Goal: Check status: Check status

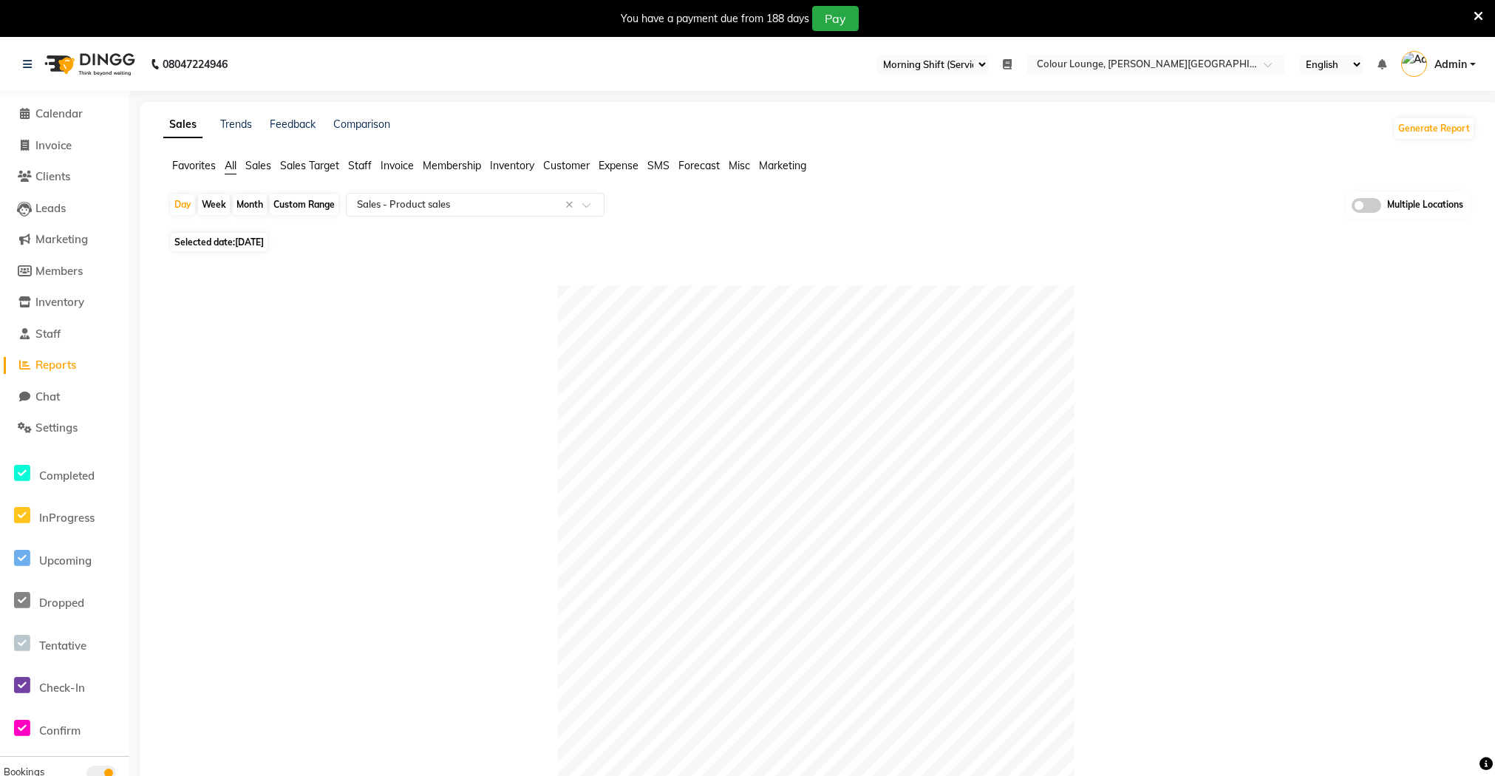
select select "67"
select select "full_report"
select select "csv"
click at [188, 211] on div "Day" at bounding box center [183, 204] width 24 height 21
select select "9"
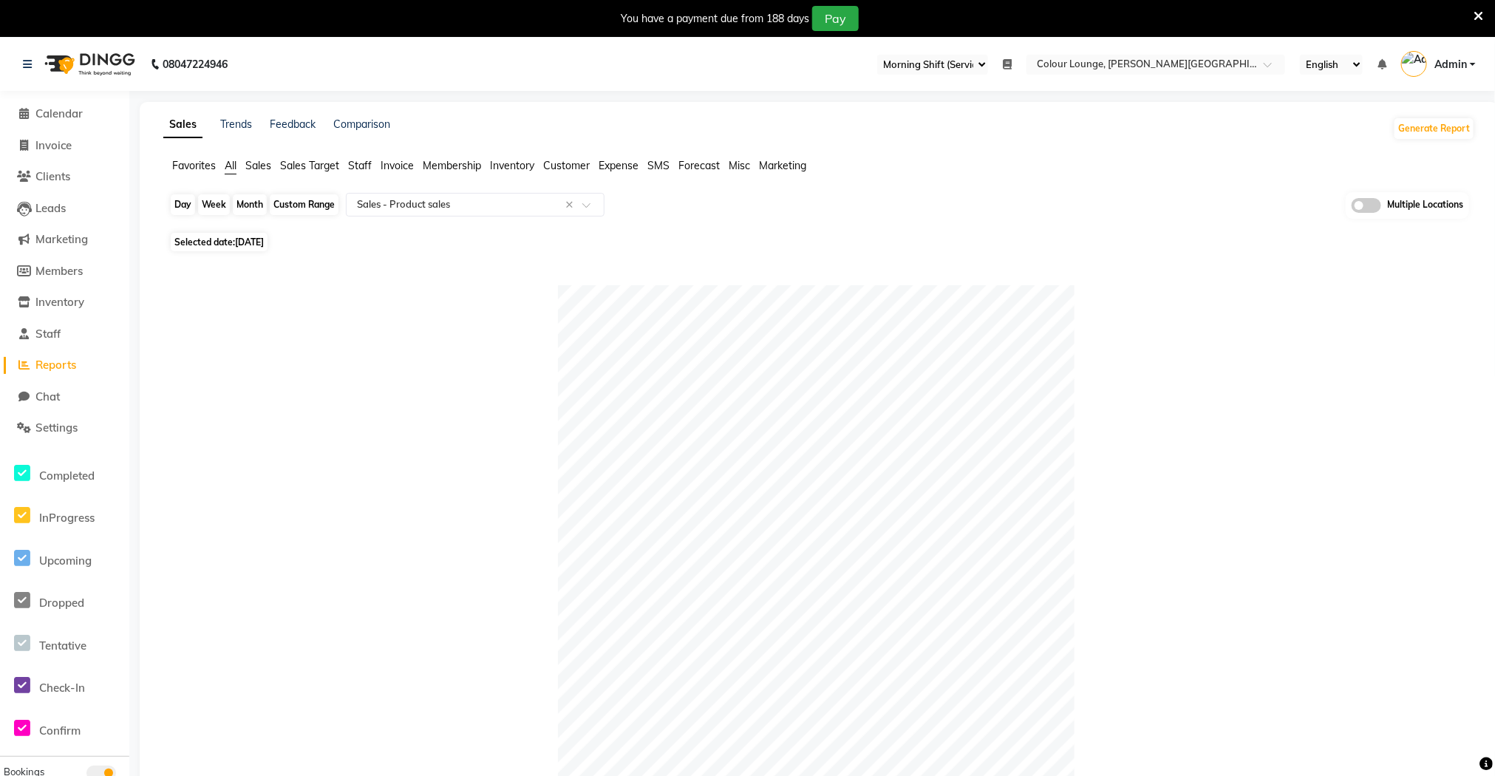
select select "2025"
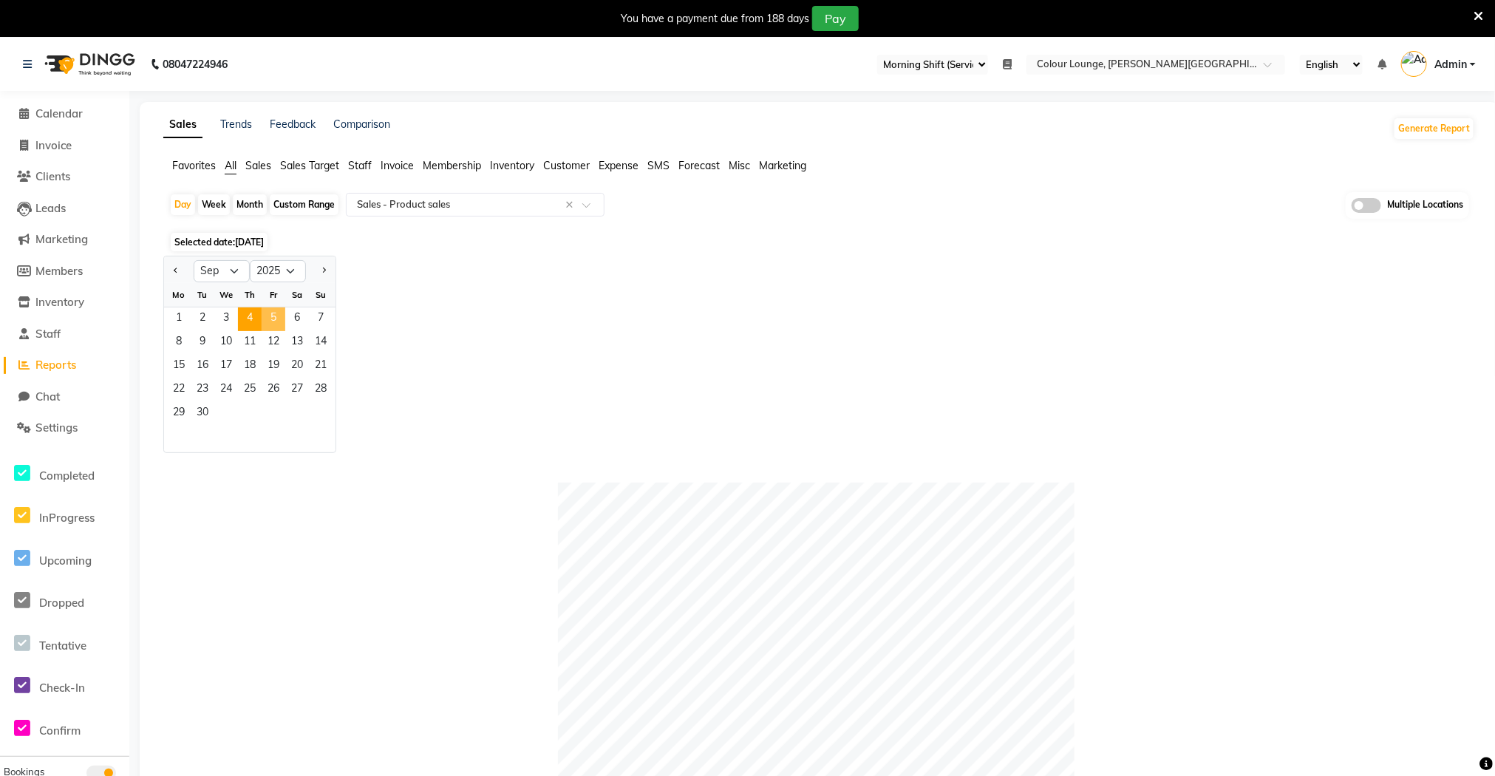
click at [277, 315] on span "5" at bounding box center [274, 319] width 24 height 24
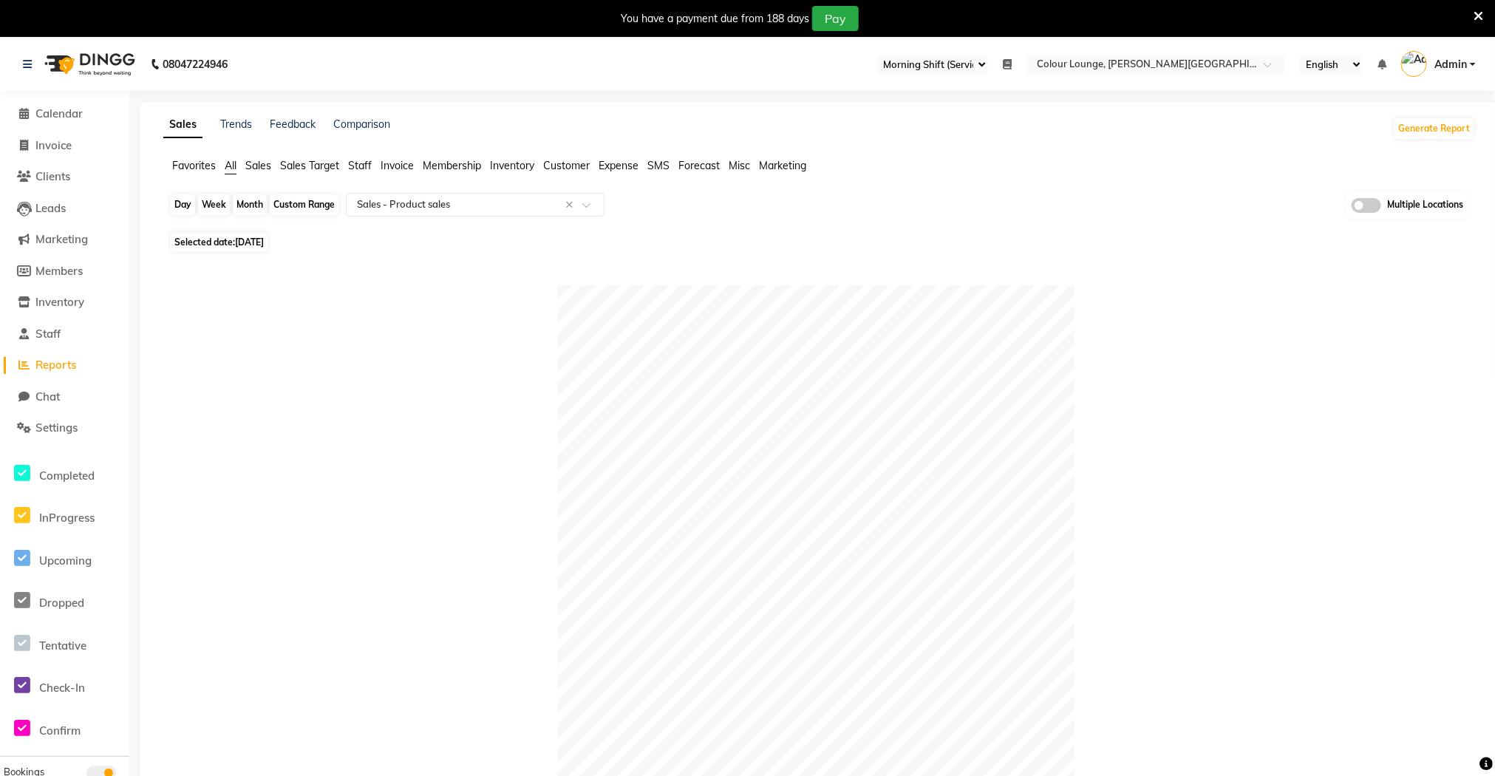
click at [186, 208] on div "Day" at bounding box center [183, 204] width 24 height 21
select select "9"
select select "2025"
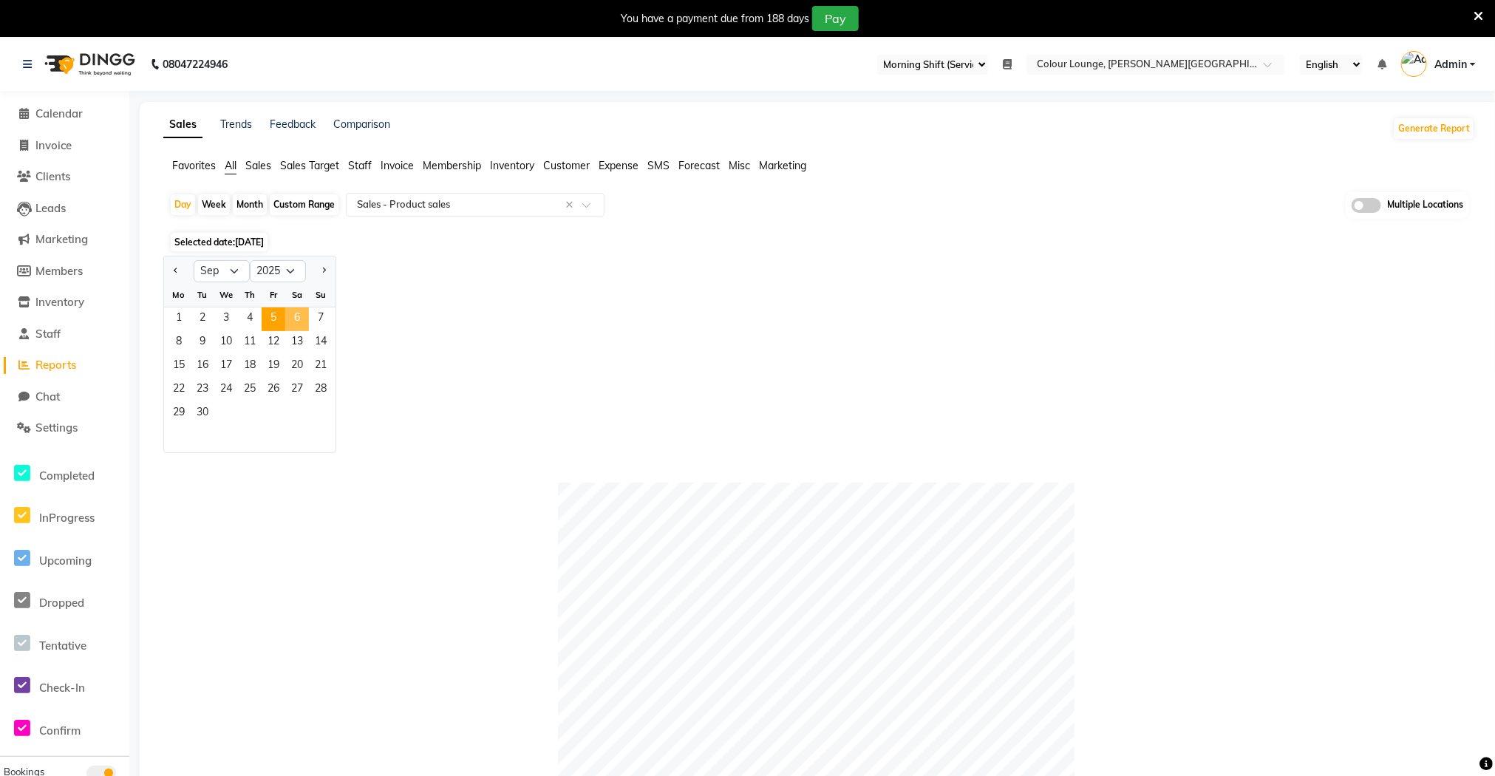
click at [295, 324] on span "6" at bounding box center [297, 319] width 24 height 24
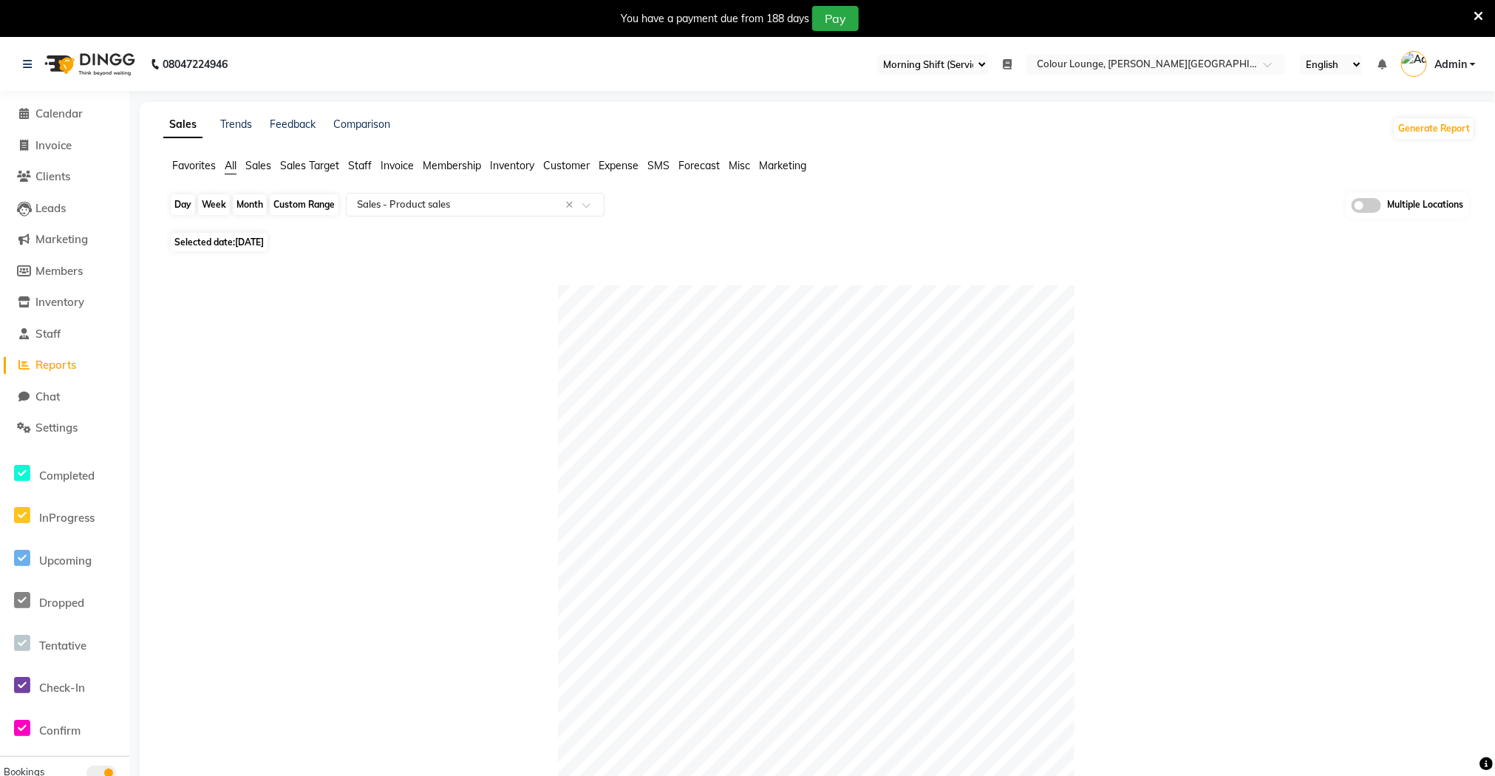
click at [186, 211] on div "Day" at bounding box center [183, 204] width 24 height 21
select select "9"
select select "2025"
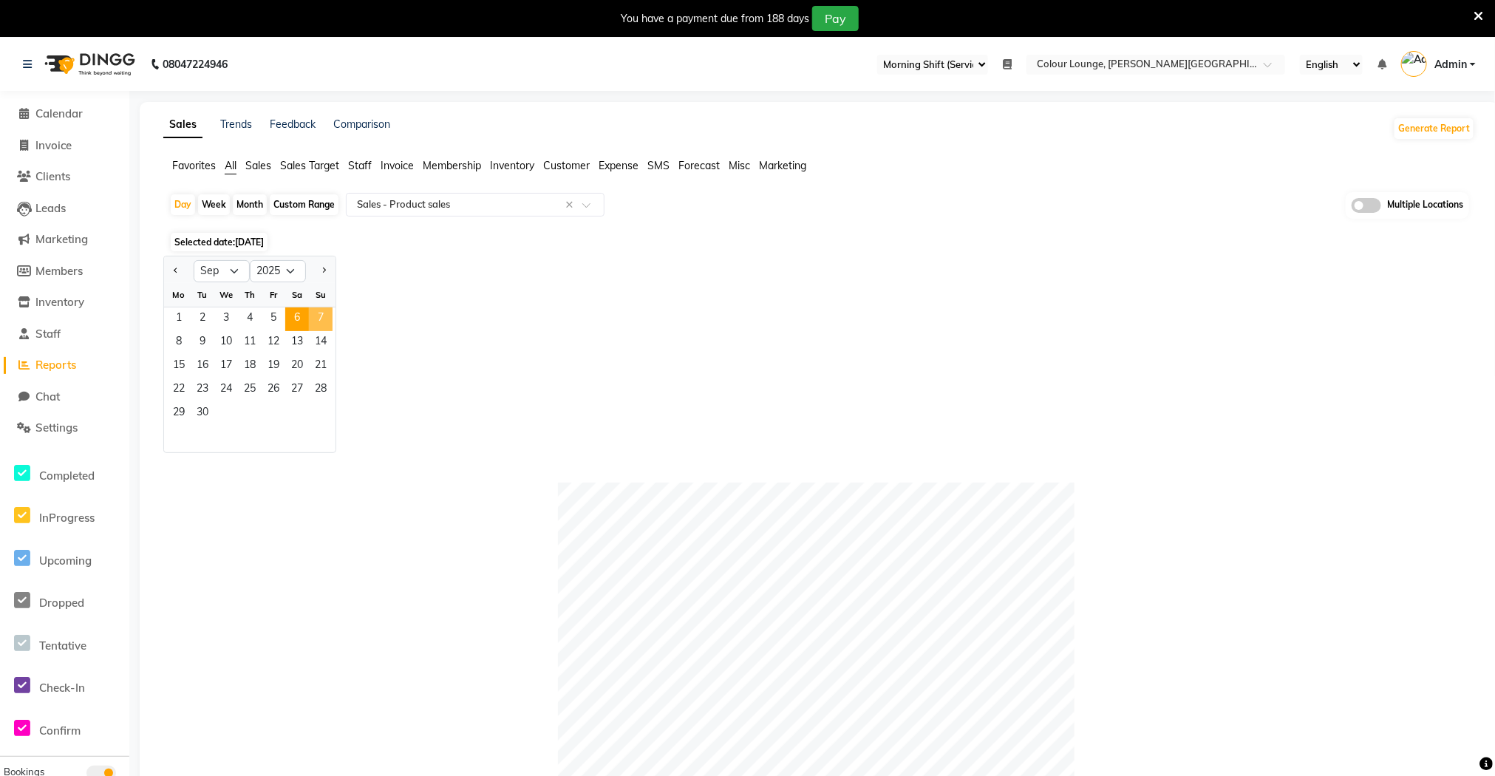
click at [324, 318] on span "7" at bounding box center [321, 319] width 24 height 24
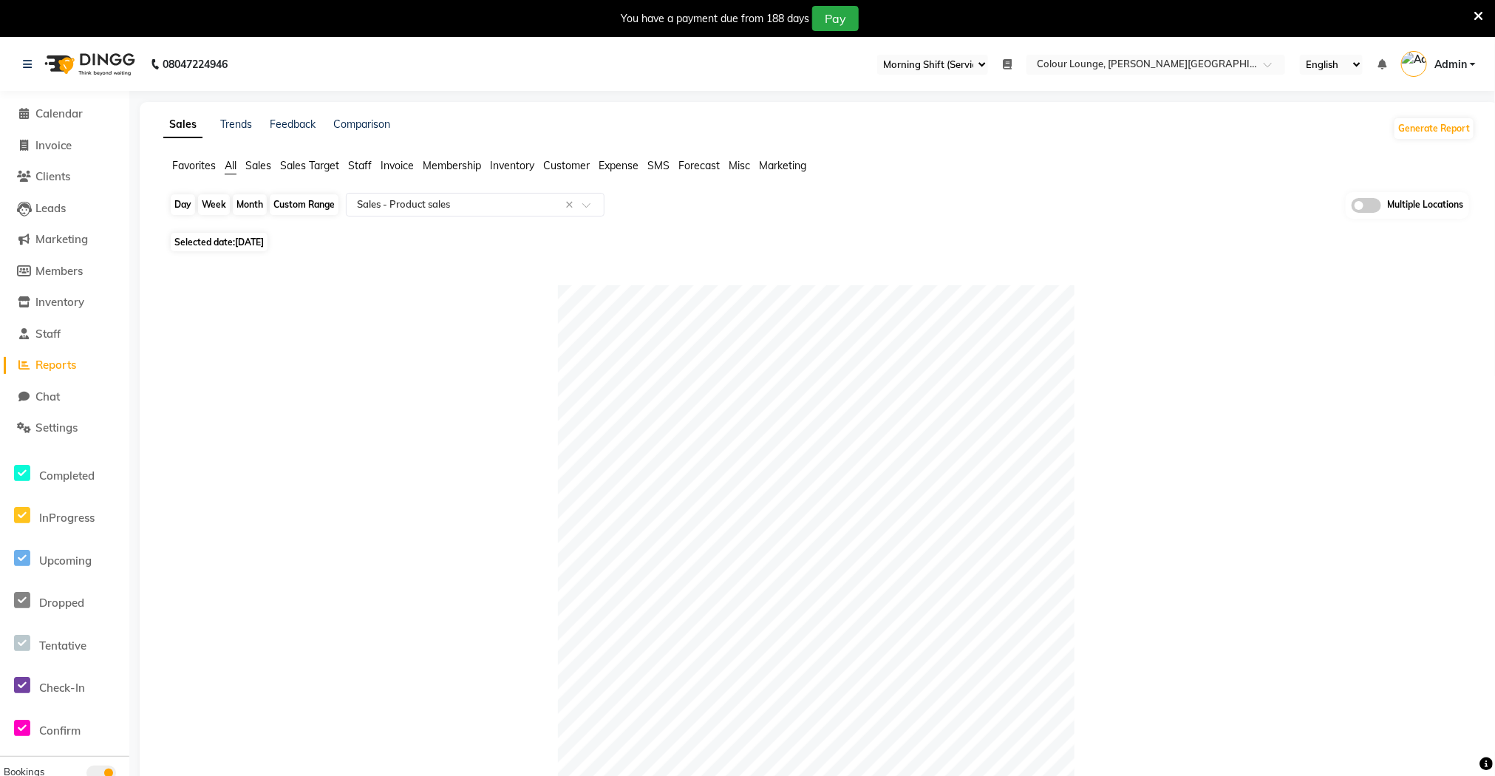
click at [186, 208] on div "Day" at bounding box center [183, 204] width 24 height 21
select select "9"
select select "2025"
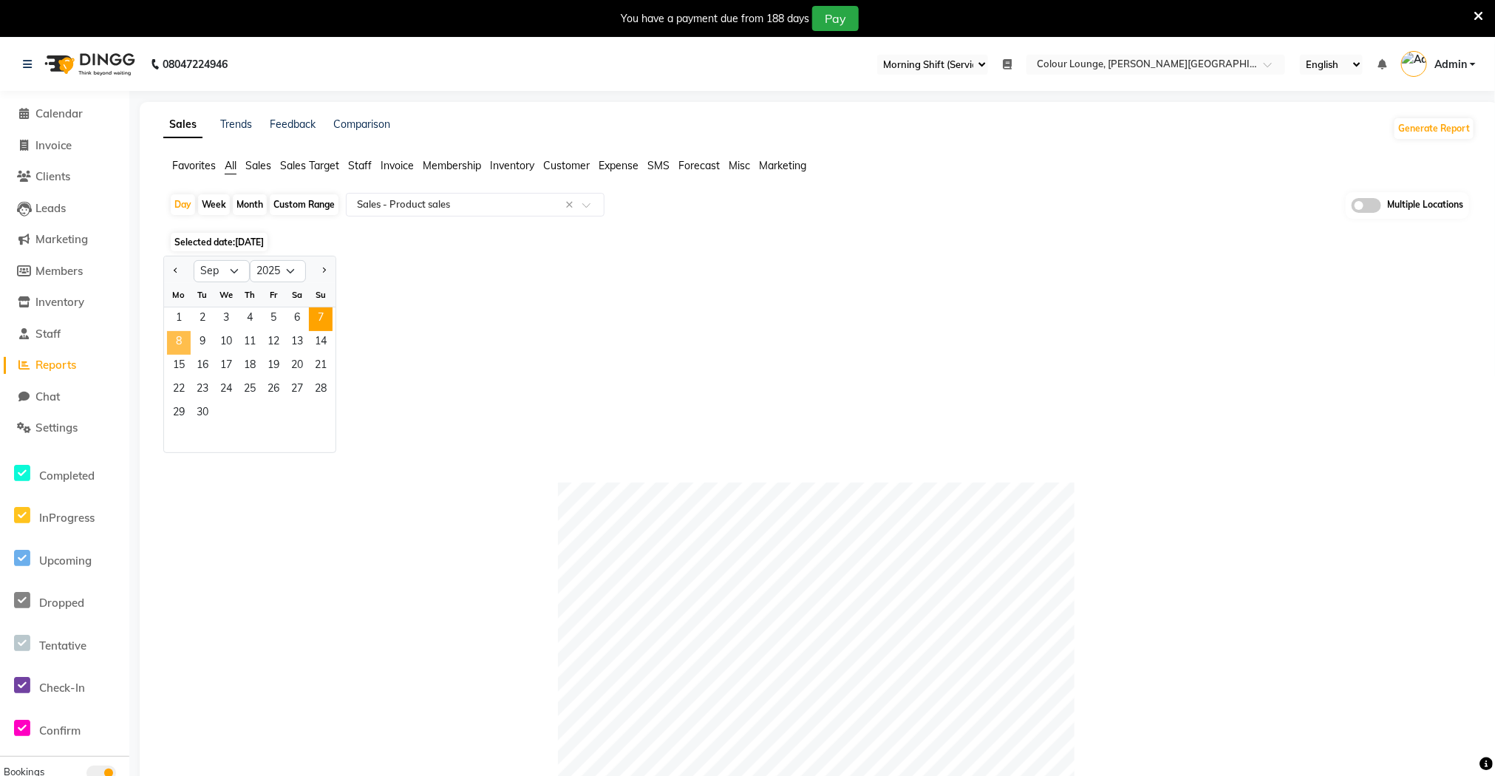
click at [176, 342] on span "8" at bounding box center [179, 343] width 24 height 24
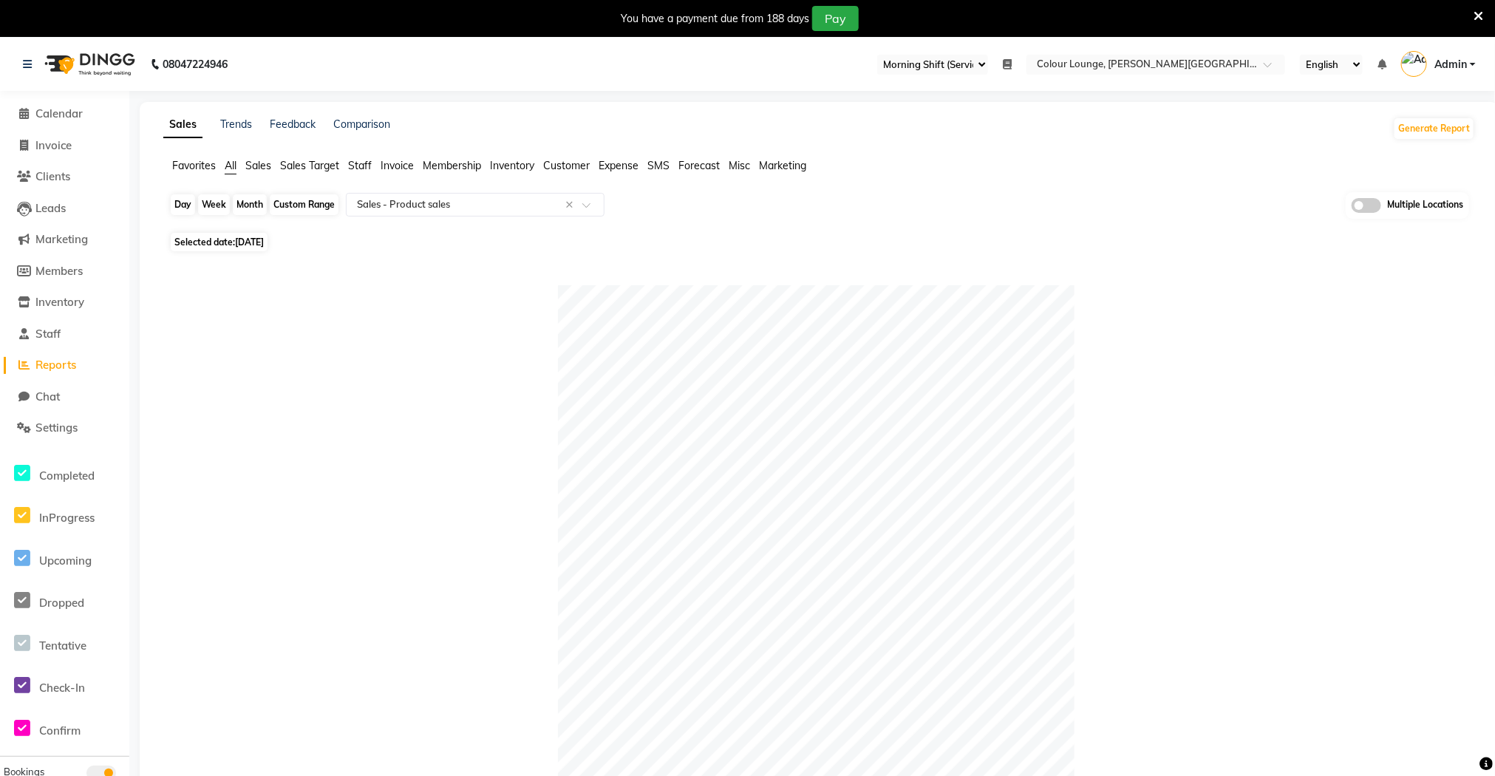
click at [180, 211] on div "Day" at bounding box center [183, 204] width 24 height 21
select select "9"
select select "2025"
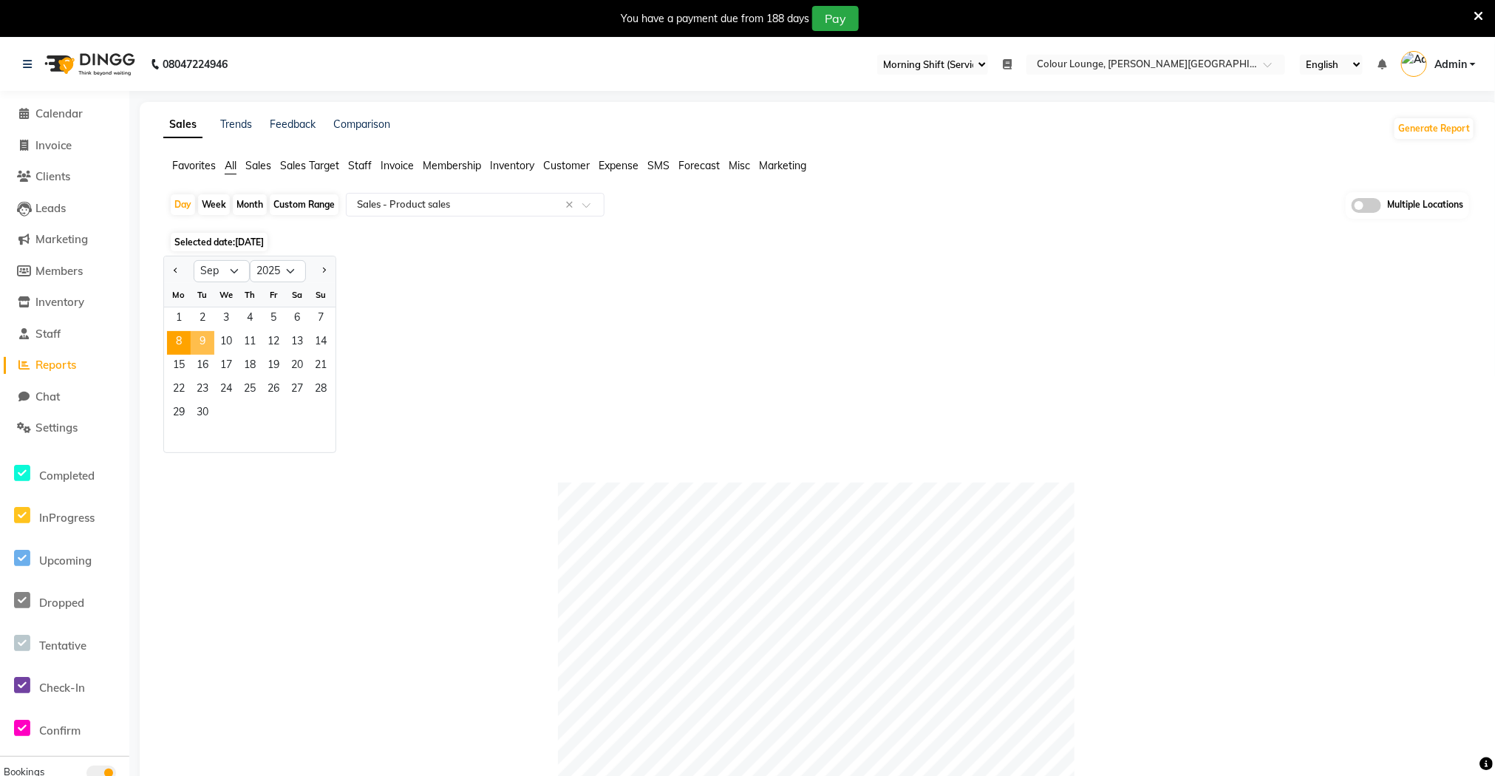
click at [198, 342] on span "9" at bounding box center [203, 343] width 24 height 24
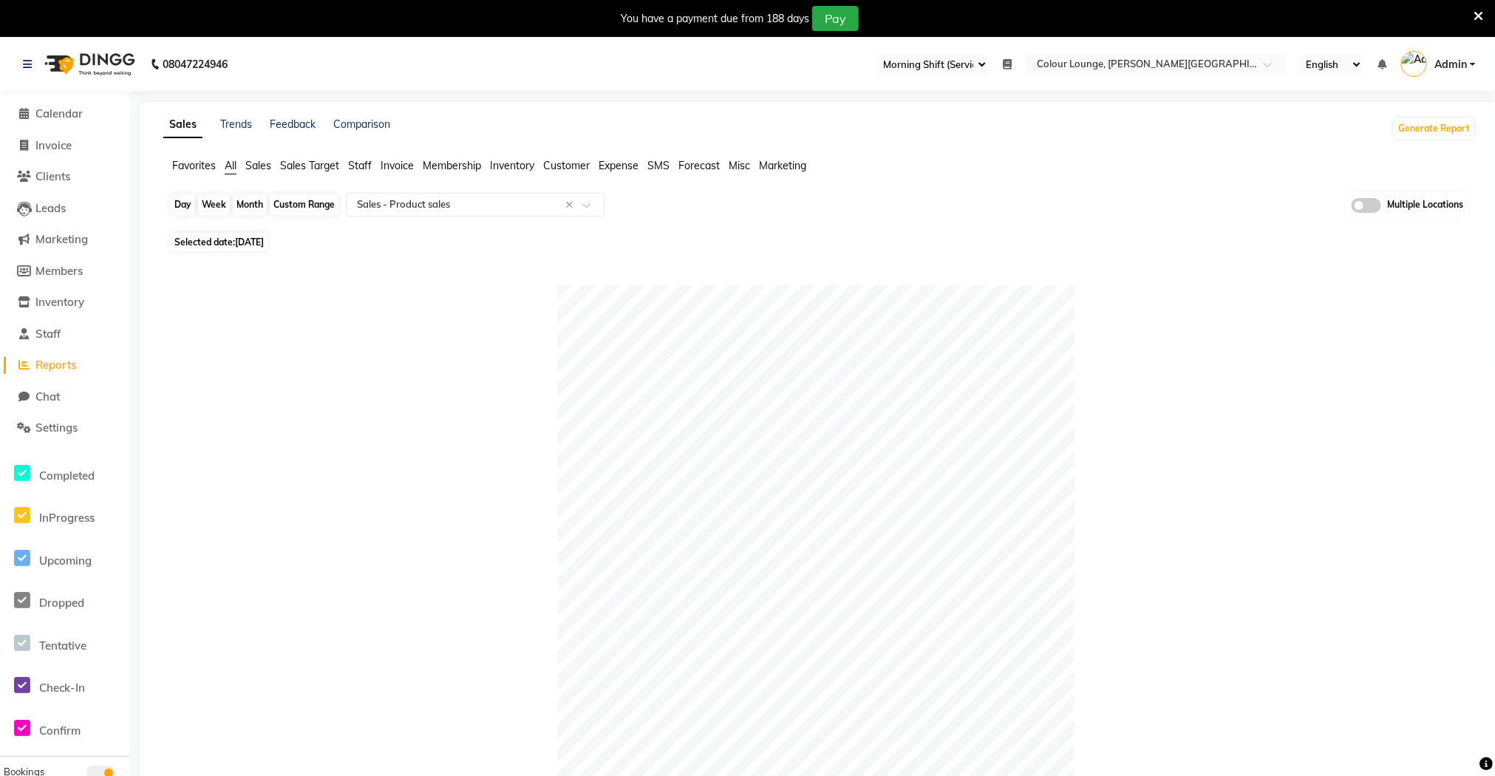
click at [185, 209] on div "Day" at bounding box center [183, 204] width 24 height 21
select select "9"
select select "2025"
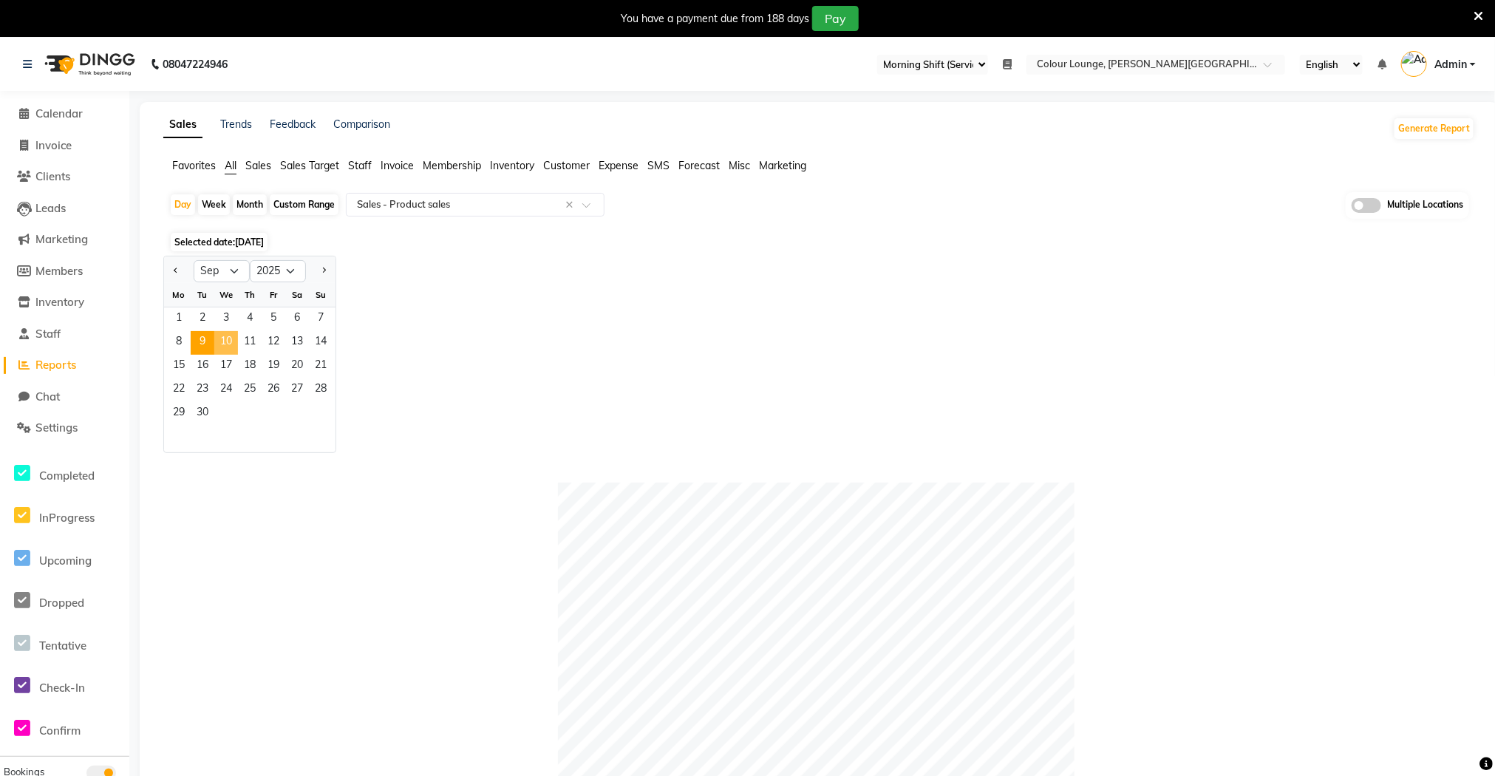
click at [227, 339] on span "10" at bounding box center [226, 343] width 24 height 24
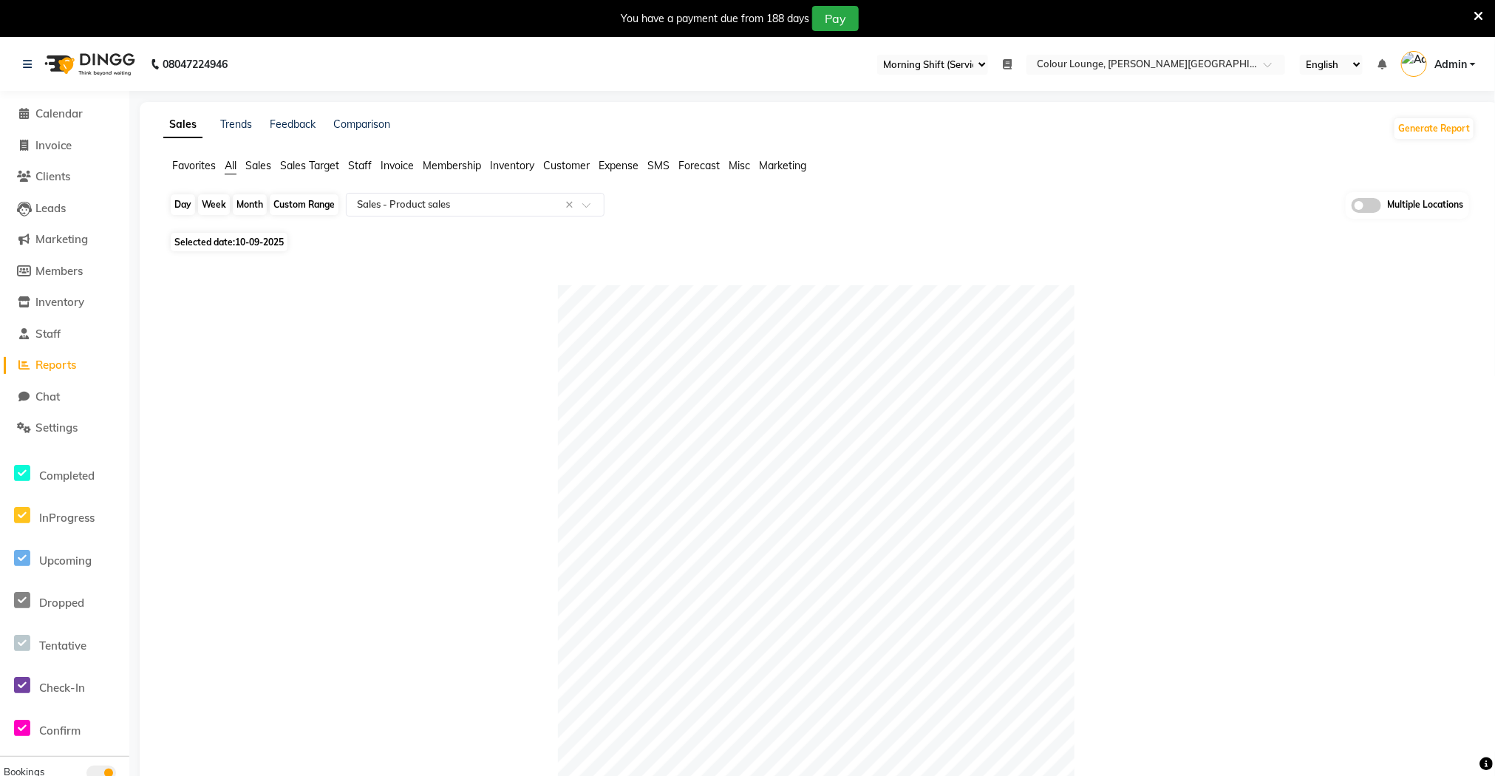
click at [191, 213] on div "Day" at bounding box center [183, 204] width 24 height 21
select select "9"
select select "2025"
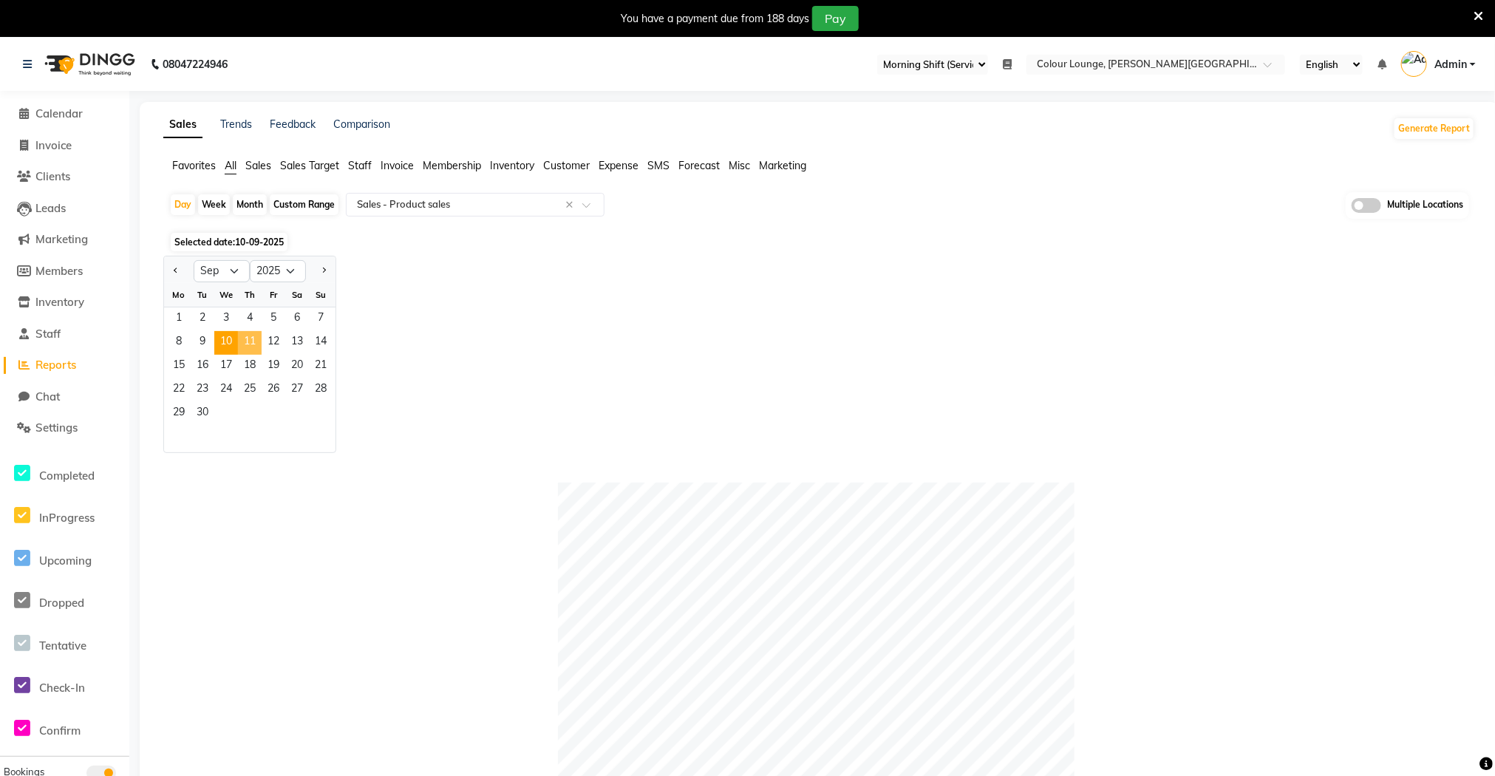
click at [251, 341] on span "11" at bounding box center [250, 343] width 24 height 24
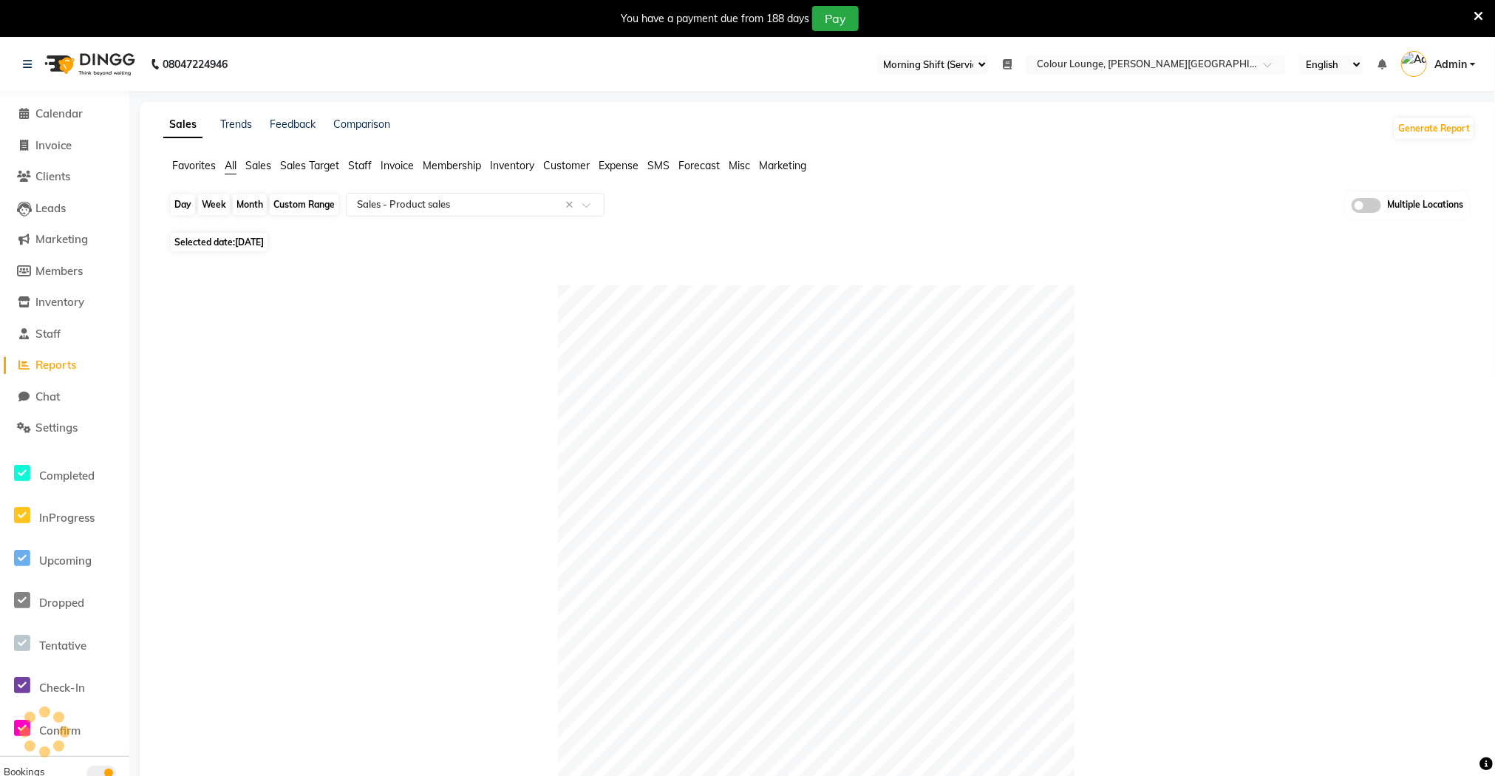
click at [182, 206] on div "Day" at bounding box center [183, 204] width 24 height 21
select select "9"
select select "2025"
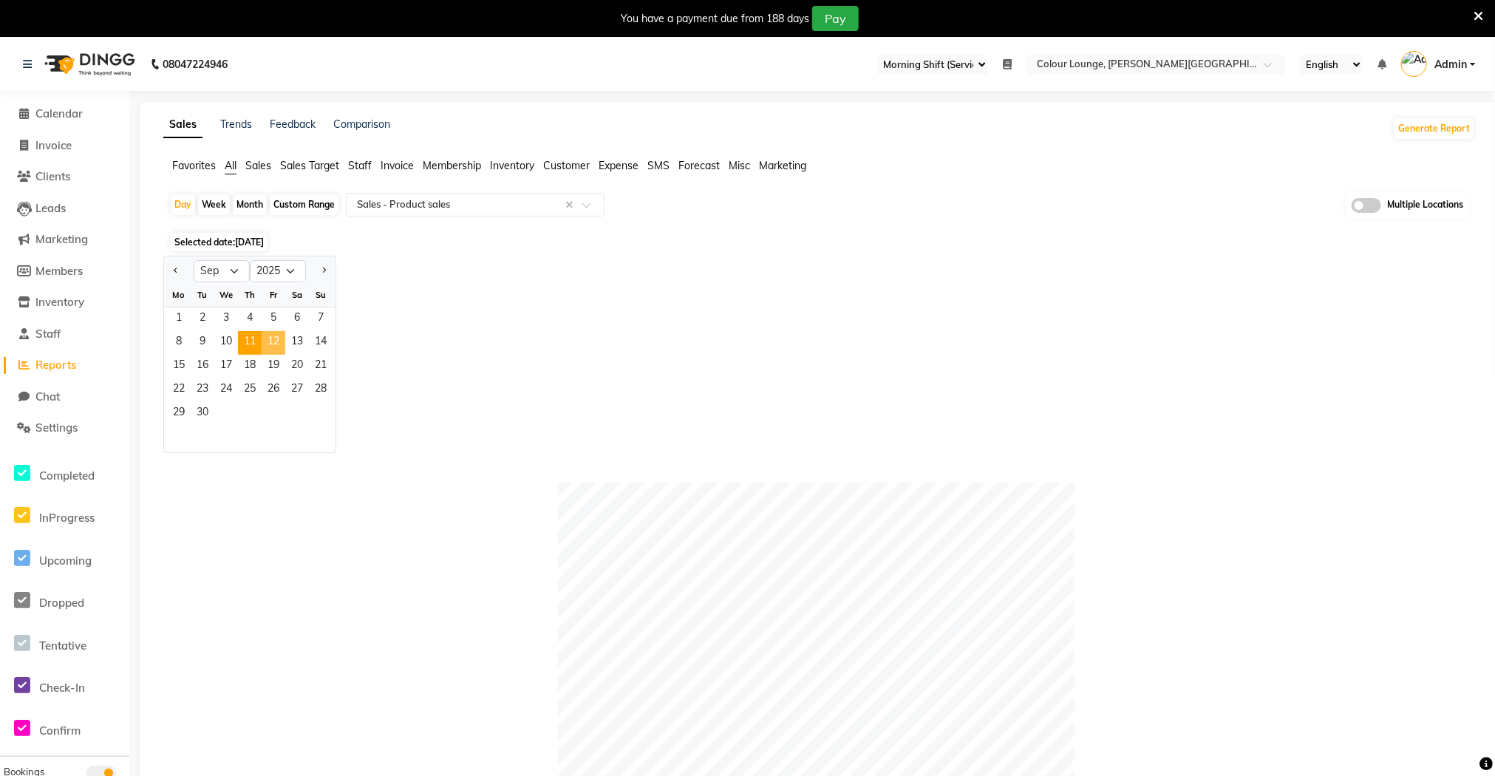
click at [270, 346] on span "12" at bounding box center [274, 343] width 24 height 24
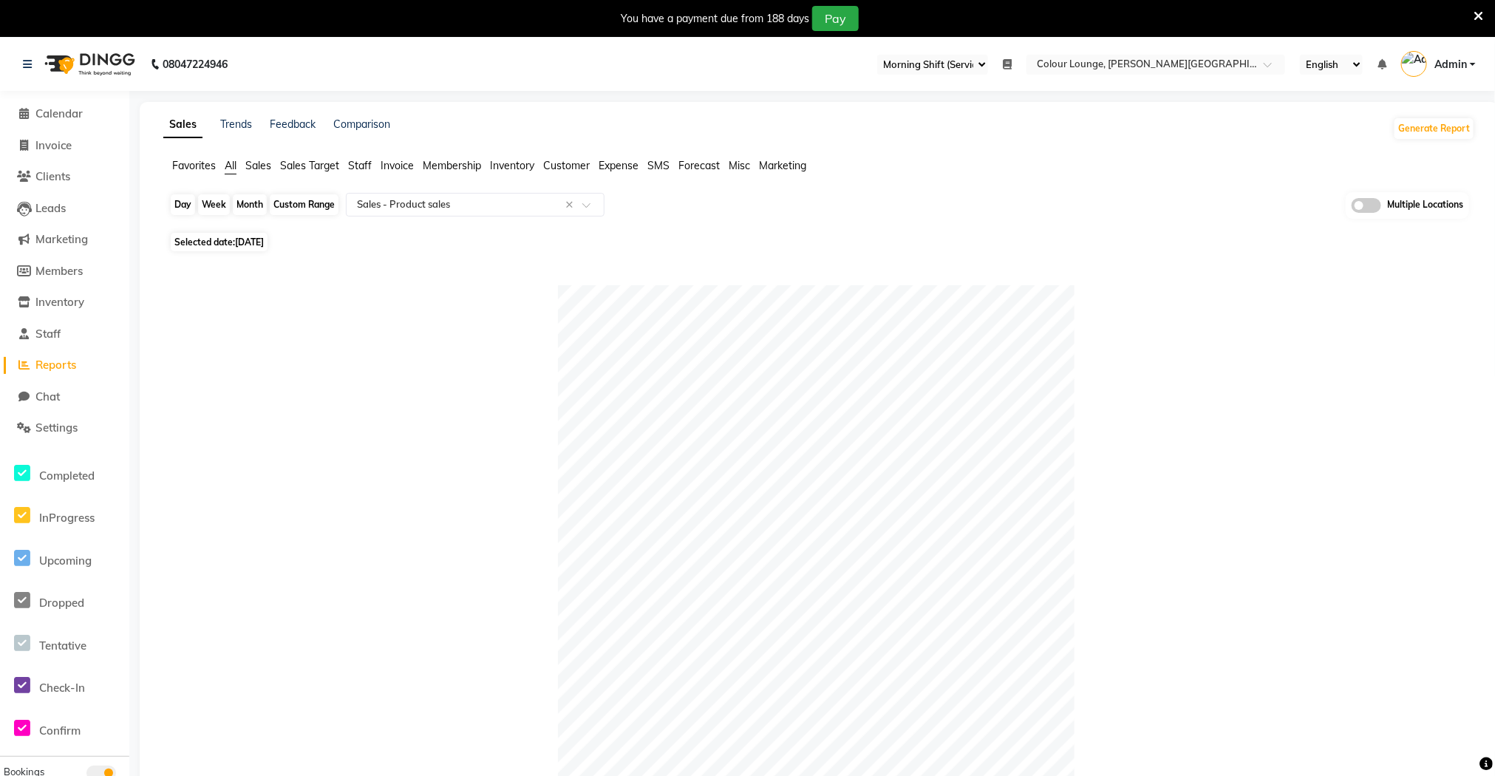
click at [187, 204] on div "Day" at bounding box center [183, 204] width 24 height 21
select select "9"
select select "2025"
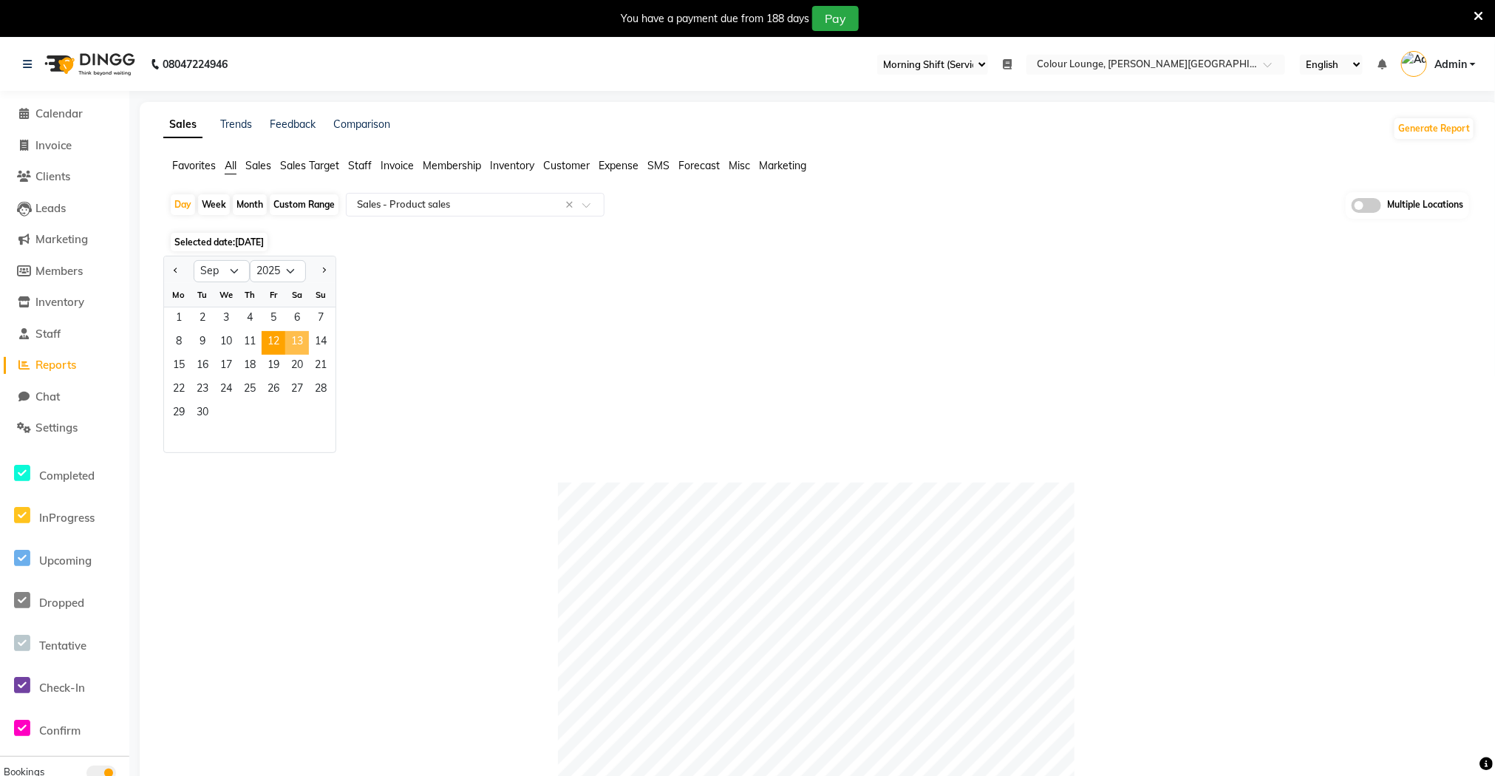
click at [295, 338] on span "13" at bounding box center [297, 343] width 24 height 24
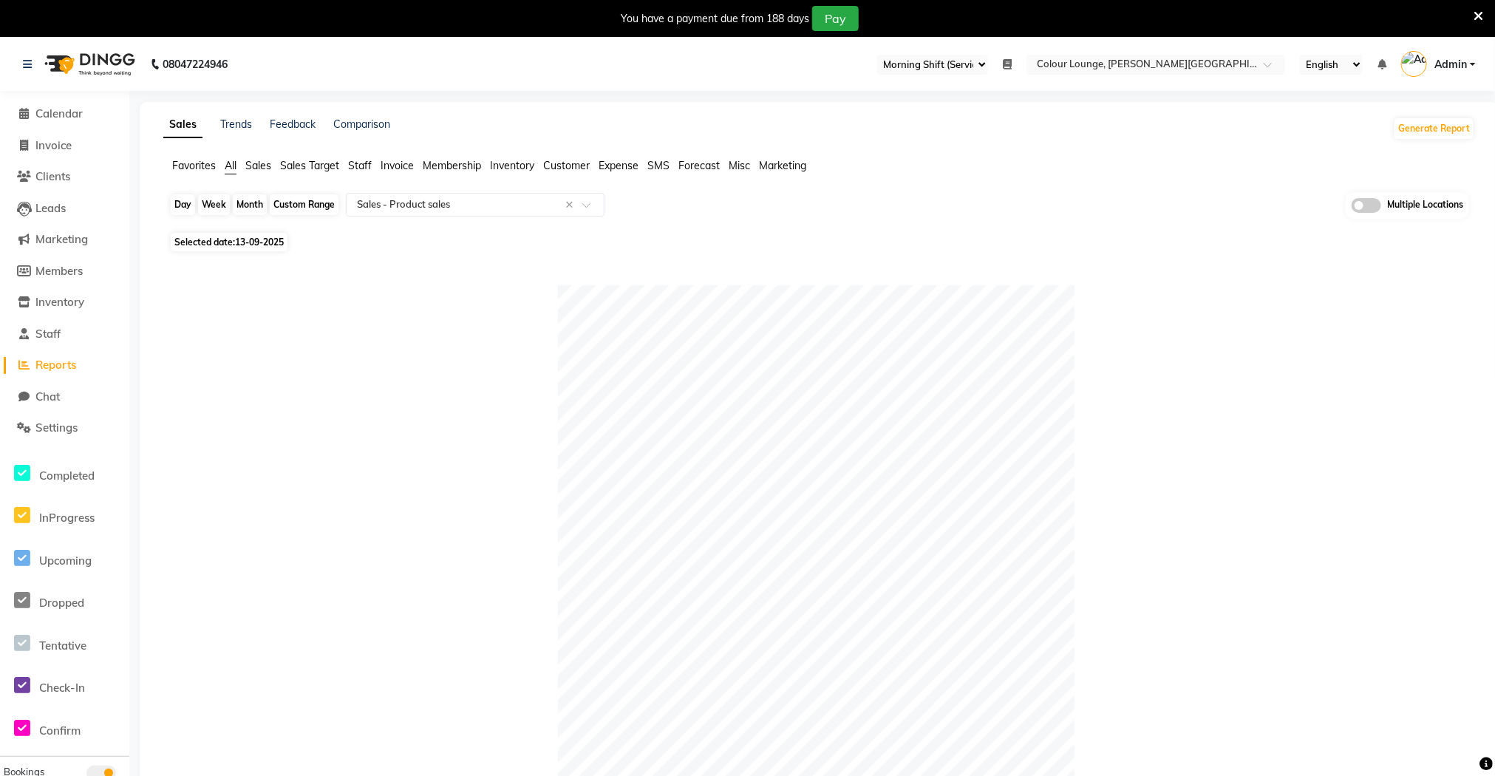
click at [188, 209] on div "Day" at bounding box center [183, 204] width 24 height 21
select select "9"
select select "2025"
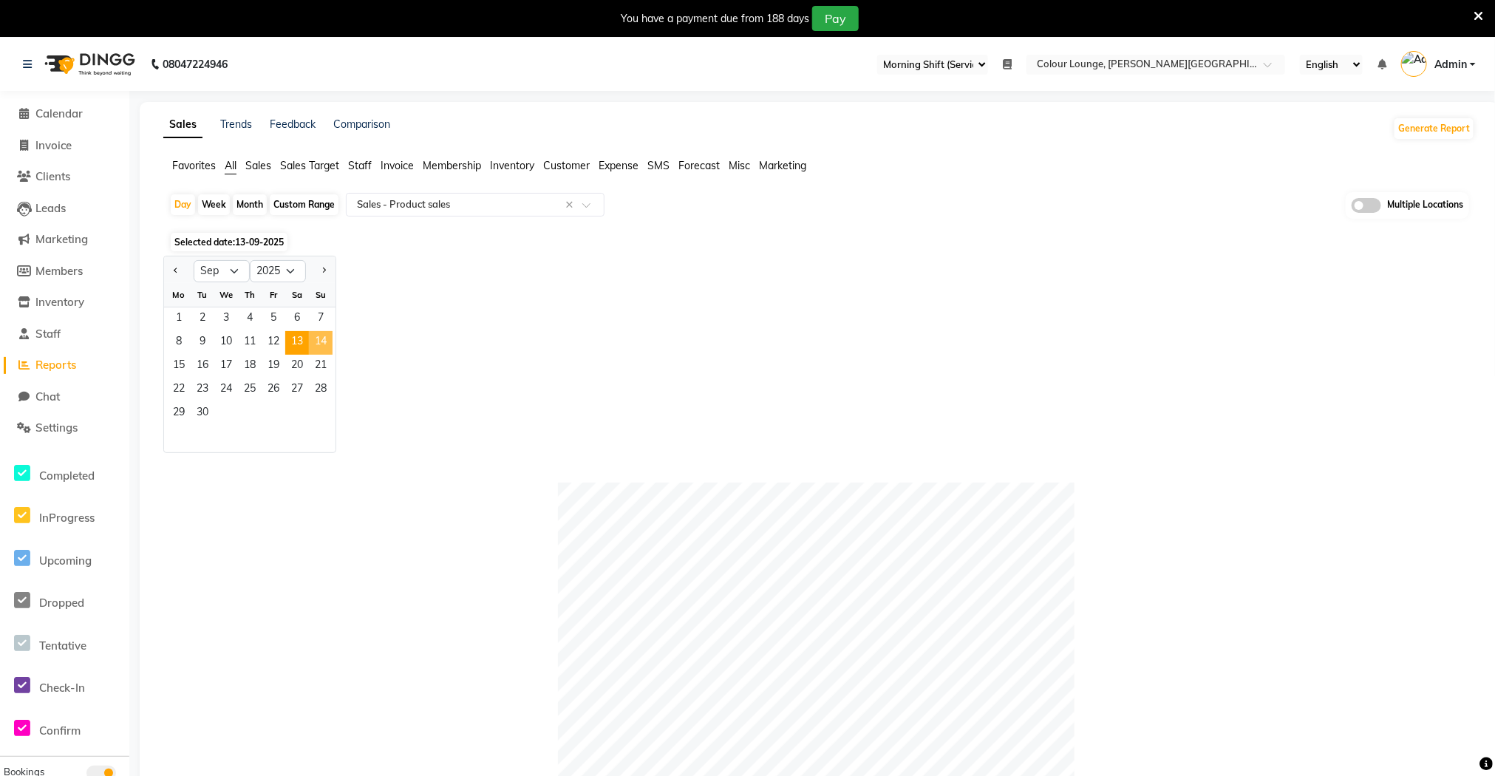
click at [331, 340] on span "14" at bounding box center [321, 343] width 24 height 24
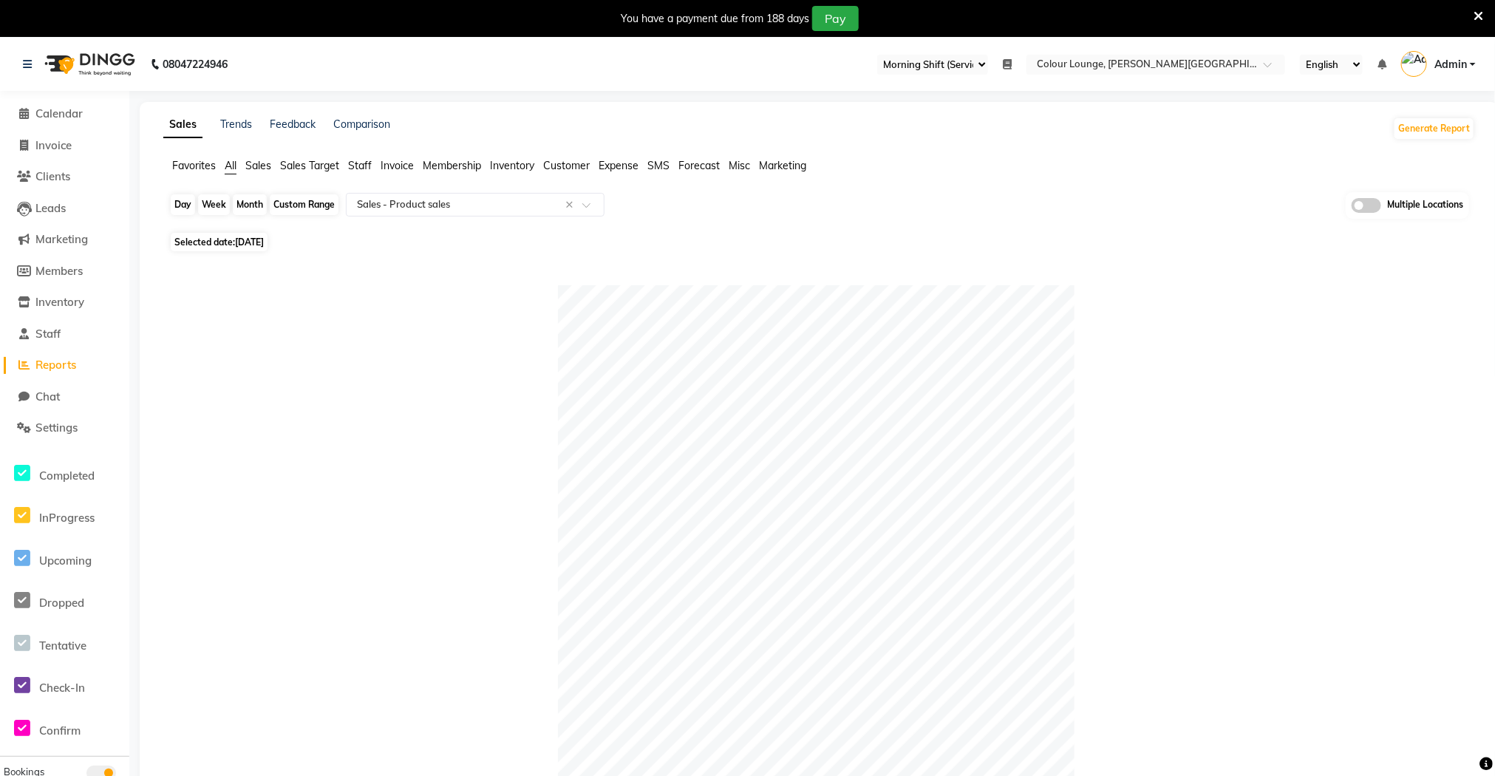
click at [187, 211] on div "Day" at bounding box center [183, 204] width 24 height 21
select select "9"
select select "2025"
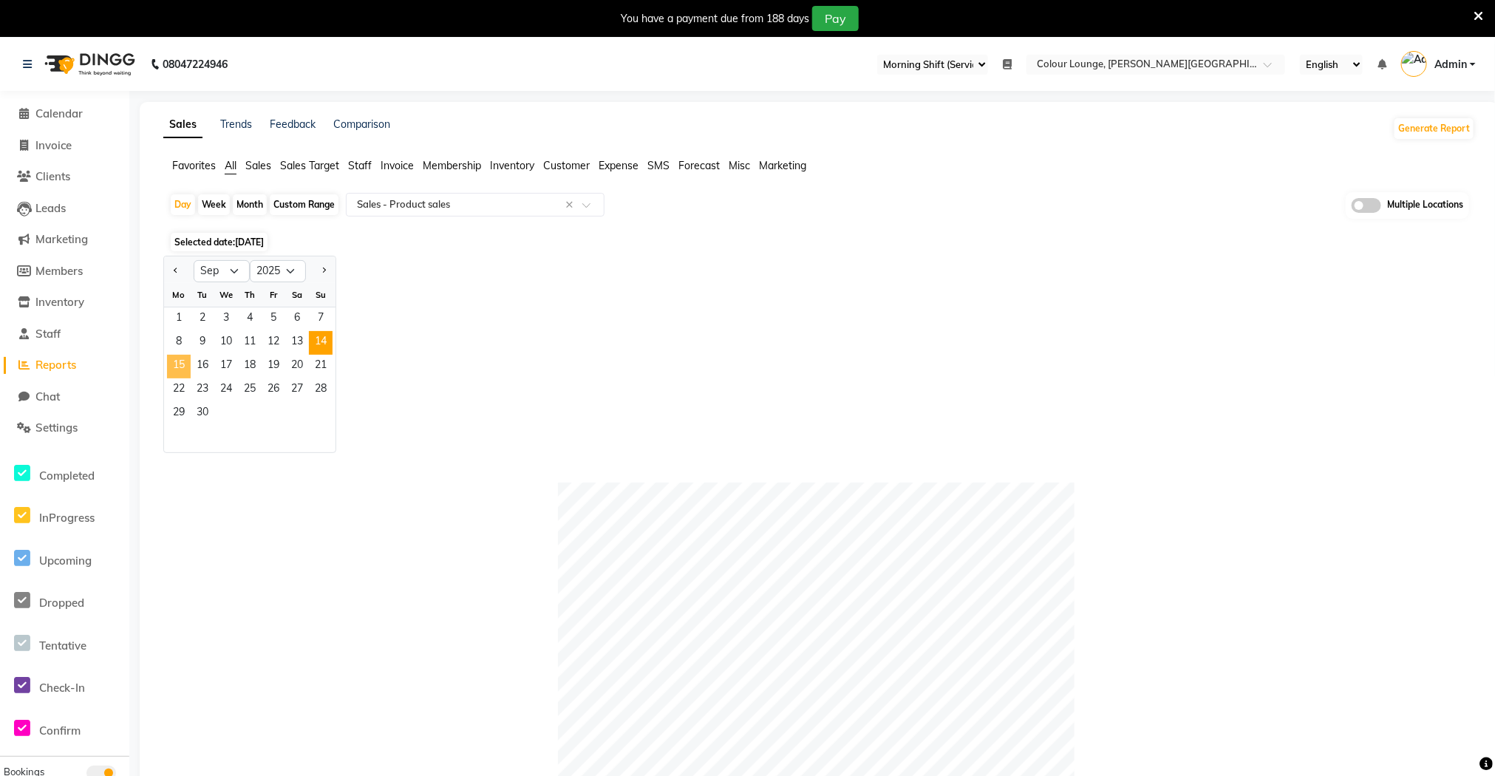
click at [182, 358] on span "15" at bounding box center [179, 367] width 24 height 24
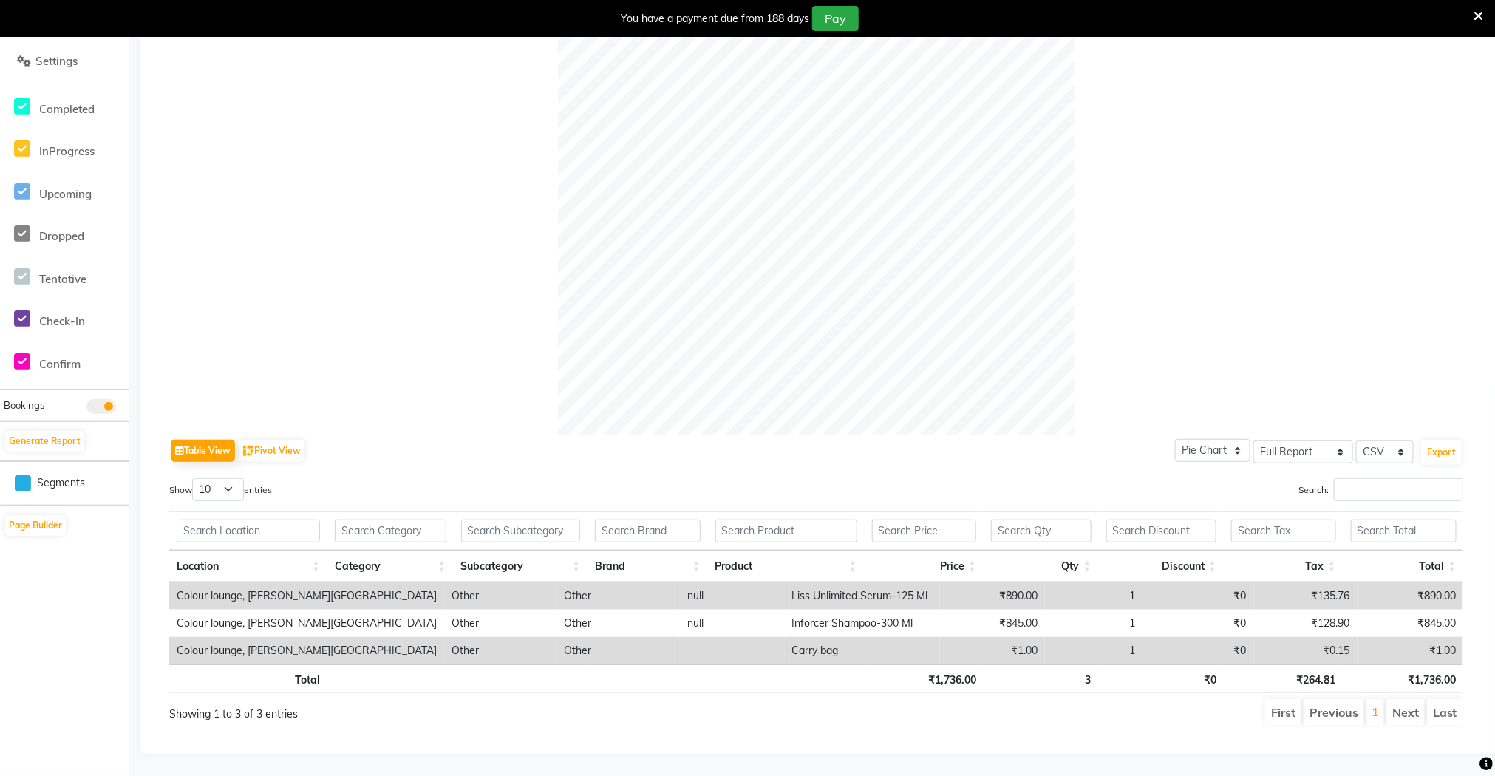
scroll to position [389, 0]
